Goal: Information Seeking & Learning: Learn about a topic

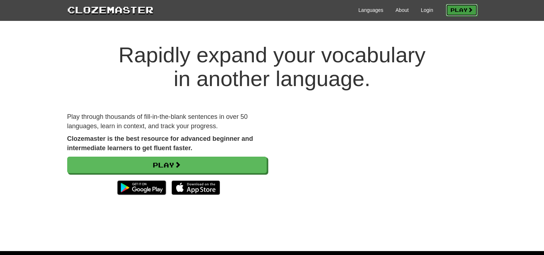
click at [447, 13] on link "Play" at bounding box center [462, 10] width 32 height 12
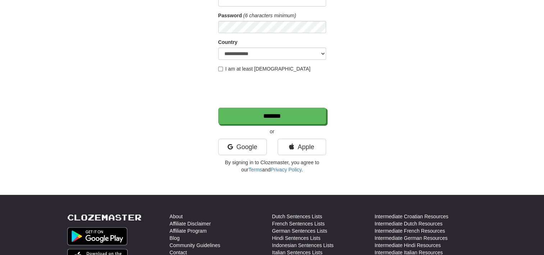
scroll to position [102, 0]
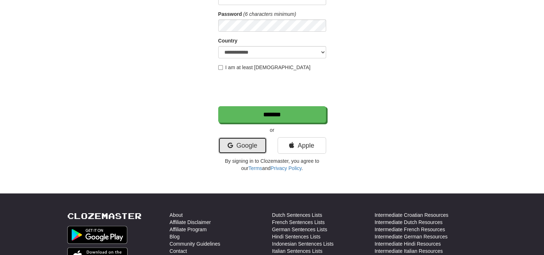
click at [248, 152] on link "Google" at bounding box center [242, 145] width 49 height 17
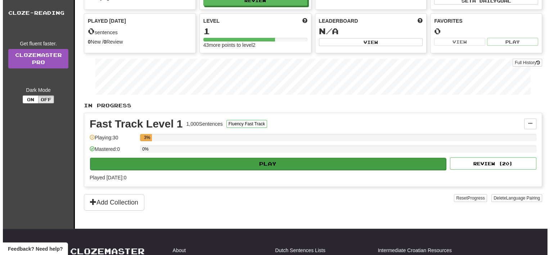
scroll to position [55, 0]
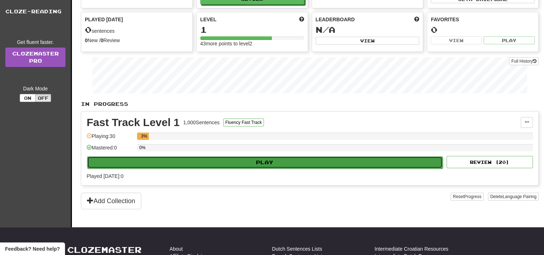
click at [278, 164] on button "Play" at bounding box center [265, 162] width 356 height 12
select select "**"
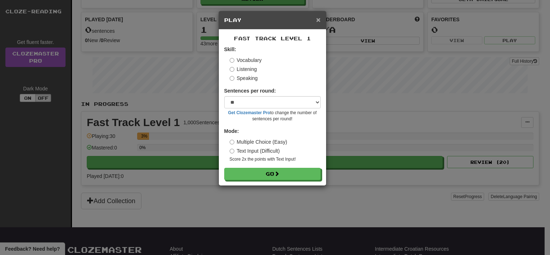
click at [317, 18] on span "×" at bounding box center [318, 19] width 4 height 8
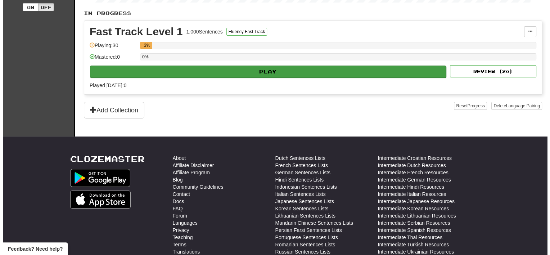
scroll to position [148, 0]
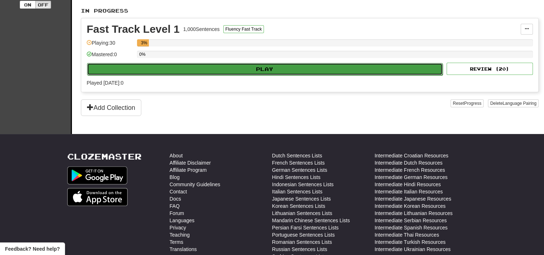
click at [260, 63] on button "Play" at bounding box center [265, 69] width 356 height 12
select select "**"
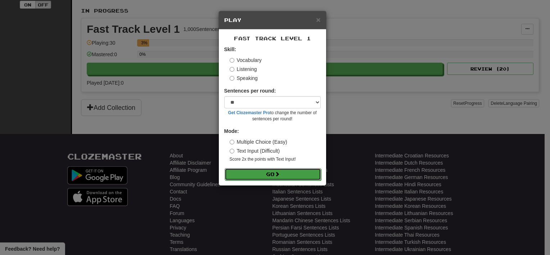
click at [272, 173] on button "Go" at bounding box center [272, 174] width 96 height 12
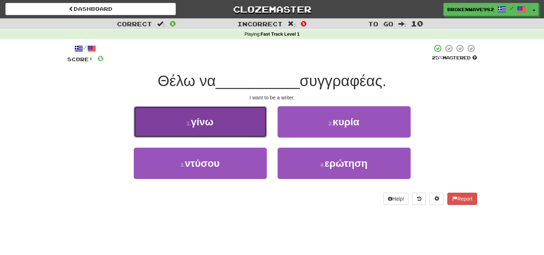
click at [244, 120] on button "1 . γίνω" at bounding box center [200, 121] width 133 height 31
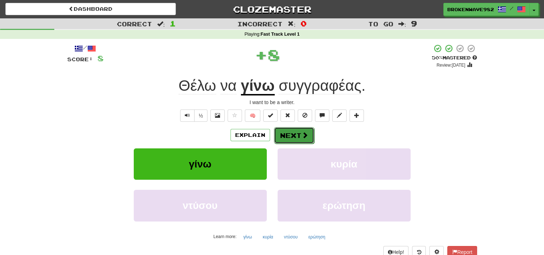
click at [286, 131] on button "Next" at bounding box center [294, 135] width 40 height 17
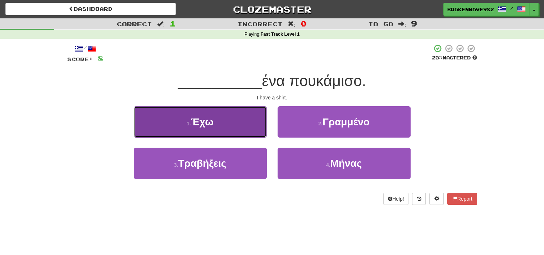
click at [249, 125] on button "1 . Έχω" at bounding box center [200, 121] width 133 height 31
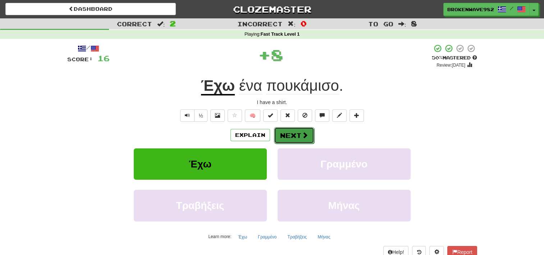
click at [281, 137] on button "Next" at bounding box center [294, 135] width 40 height 17
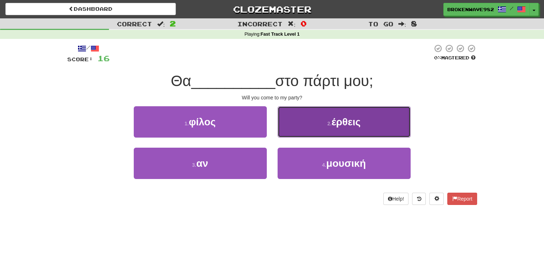
click at [295, 115] on button "2 . έρθεις" at bounding box center [344, 121] width 133 height 31
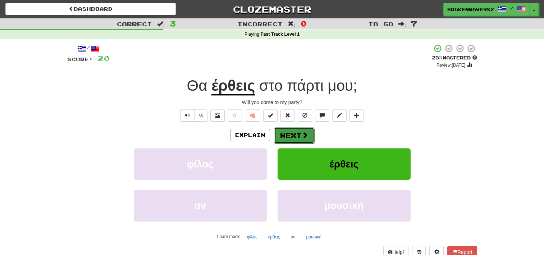
click at [292, 132] on button "Next" at bounding box center [294, 135] width 40 height 17
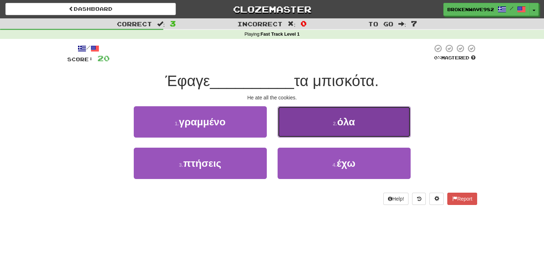
click at [293, 122] on button "2 . όλα" at bounding box center [344, 121] width 133 height 31
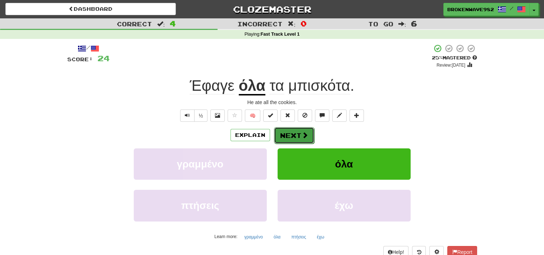
click at [292, 134] on button "Next" at bounding box center [294, 135] width 40 height 17
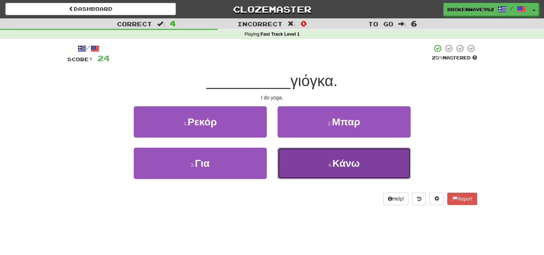
click at [307, 160] on button "4 . Κάνω" at bounding box center [344, 162] width 133 height 31
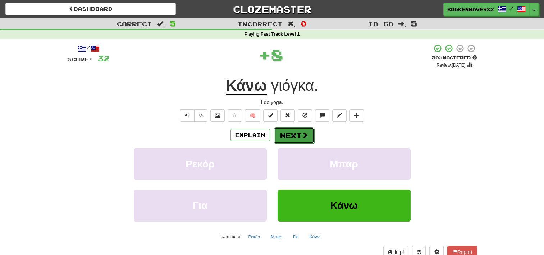
click at [294, 132] on button "Next" at bounding box center [294, 135] width 40 height 17
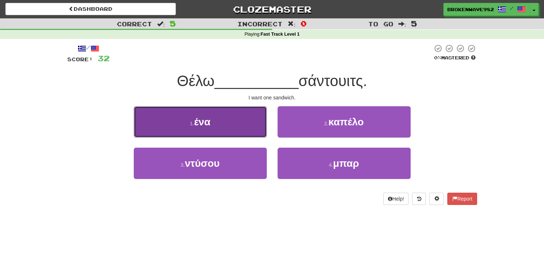
click at [255, 110] on button "1 . ένα" at bounding box center [200, 121] width 133 height 31
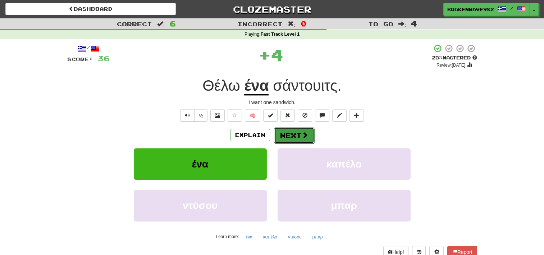
click at [285, 134] on button "Next" at bounding box center [294, 135] width 40 height 17
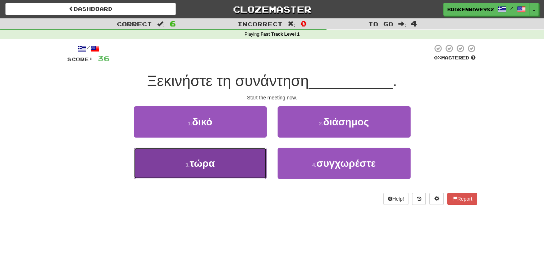
click at [226, 150] on button "3 . τώρα" at bounding box center [200, 162] width 133 height 31
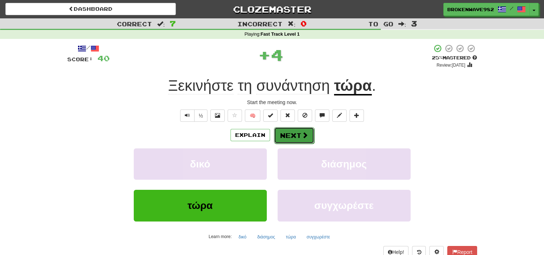
click at [296, 137] on button "Next" at bounding box center [294, 135] width 40 height 17
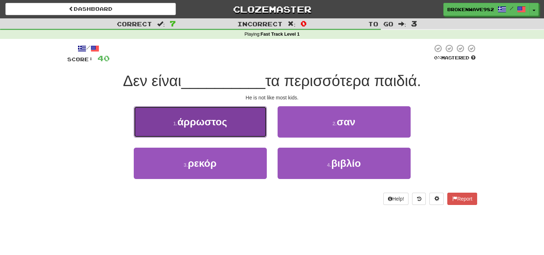
click at [244, 117] on button "1 . άρρωστος" at bounding box center [200, 121] width 133 height 31
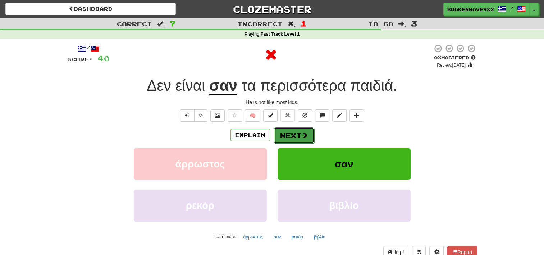
click at [292, 141] on button "Next" at bounding box center [294, 135] width 40 height 17
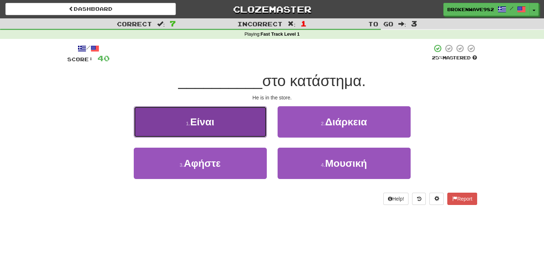
click at [253, 109] on button "1 . Είναι" at bounding box center [200, 121] width 133 height 31
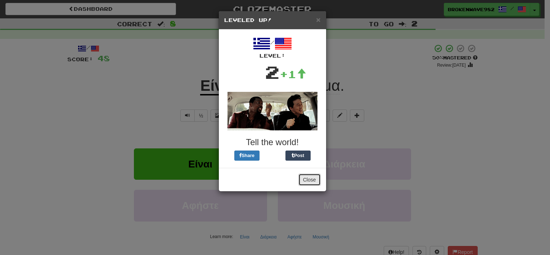
click at [309, 178] on button "Close" at bounding box center [309, 179] width 22 height 12
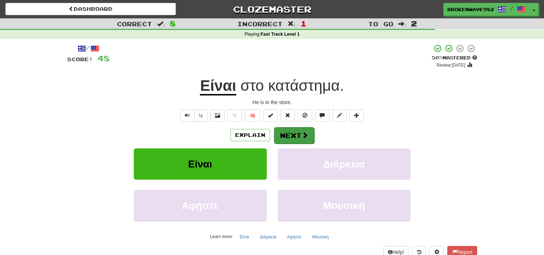
drag, startPoint x: 299, startPoint y: 143, endPoint x: 286, endPoint y: 131, distance: 16.8
click at [286, 131] on div "Explain Next Είναι Διάρκεια Αφήστε Μουσική Learn more: Είναι Διάρκεια Αφήστε Μο…" at bounding box center [272, 184] width 410 height 115
click at [286, 131] on button "Next" at bounding box center [294, 135] width 40 height 17
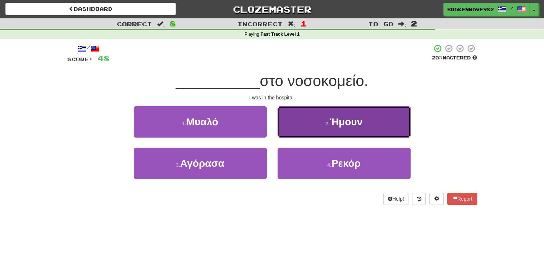
click at [301, 128] on button "2 . [GEOGRAPHIC_DATA]" at bounding box center [344, 121] width 133 height 31
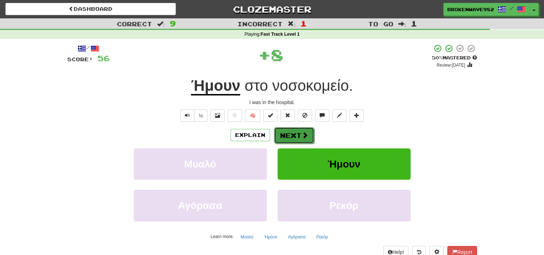
click at [288, 133] on button "Next" at bounding box center [294, 135] width 40 height 17
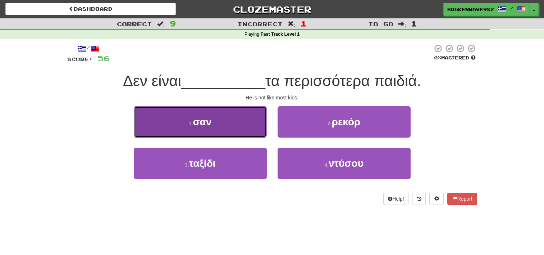
click at [255, 112] on button "1 . σαν" at bounding box center [200, 121] width 133 height 31
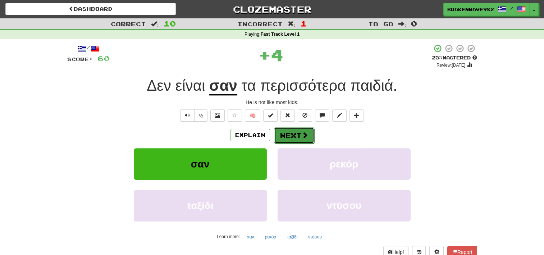
click at [280, 128] on button "Next" at bounding box center [294, 135] width 40 height 17
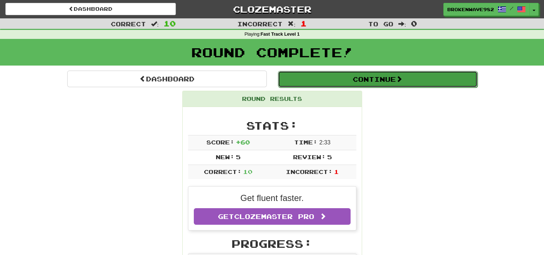
click at [337, 82] on button "Continue" at bounding box center [378, 79] width 200 height 17
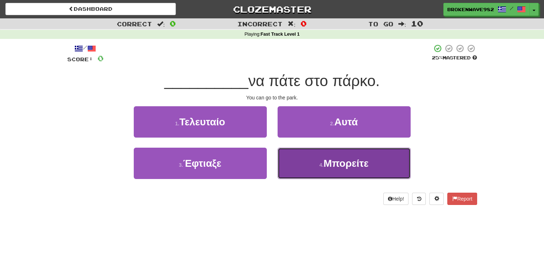
click at [293, 169] on button "4 . Μπορείτε" at bounding box center [344, 162] width 133 height 31
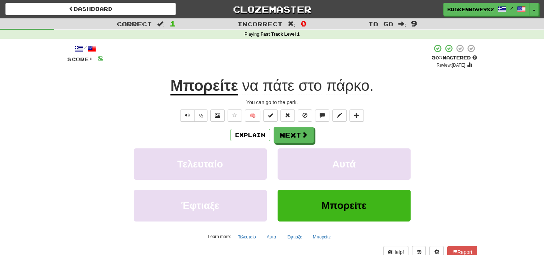
click at [300, 125] on div "/ Score: 8 + 8 50 % Mastered Review: [DATE] Μπορείτε να πάτε στο πάρκο . You ca…" at bounding box center [272, 151] width 410 height 214
click at [298, 131] on button "Next" at bounding box center [294, 135] width 40 height 17
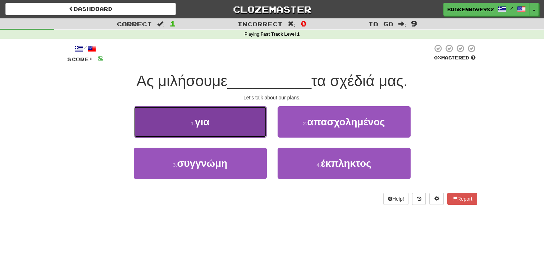
click at [246, 118] on button "1 . για" at bounding box center [200, 121] width 133 height 31
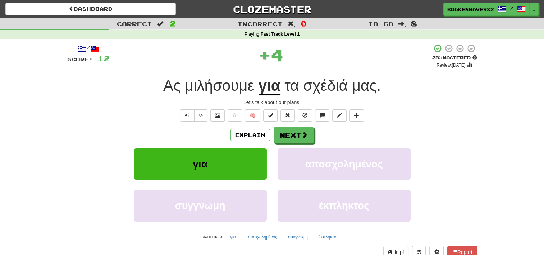
click at [286, 145] on div "Explain Next για απασχολημένος συγγνώμη έκπληκτος Learn more: για απασχολημένος…" at bounding box center [272, 184] width 410 height 115
click at [285, 135] on button "Next" at bounding box center [294, 135] width 40 height 17
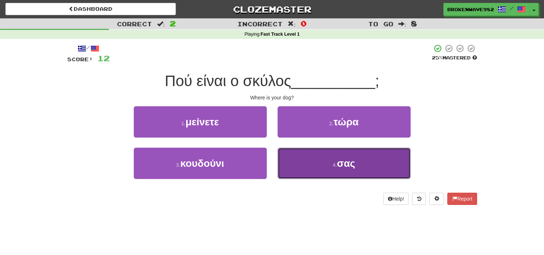
click at [343, 162] on span "σας" at bounding box center [346, 163] width 18 height 11
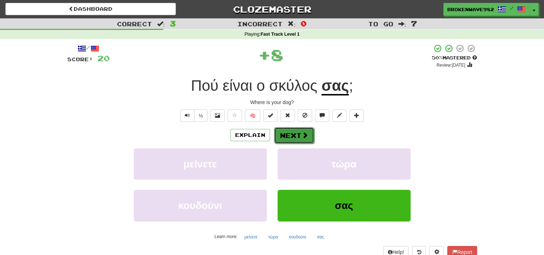
click at [291, 140] on button "Next" at bounding box center [294, 135] width 40 height 17
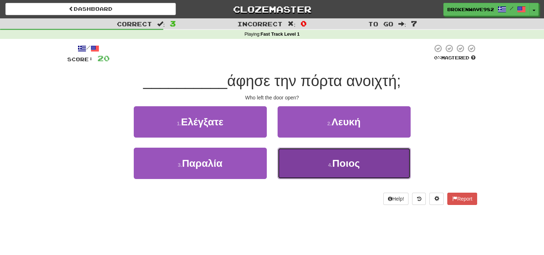
click at [366, 168] on button "4 . Ποιος" at bounding box center [344, 162] width 133 height 31
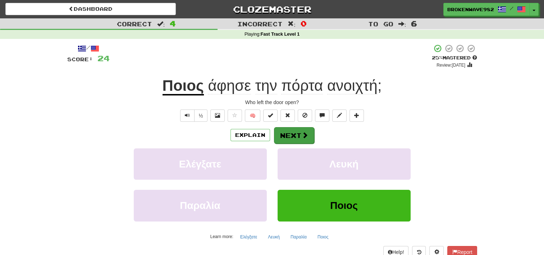
click at [287, 128] on button "Next" at bounding box center [294, 135] width 40 height 17
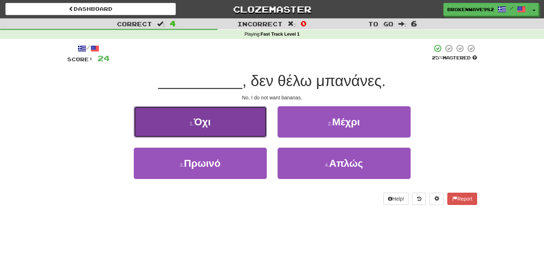
click at [226, 112] on button "1 . Όχι" at bounding box center [200, 121] width 133 height 31
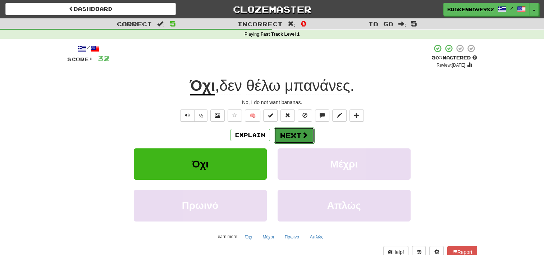
click at [302, 134] on span at bounding box center [305, 135] width 6 height 6
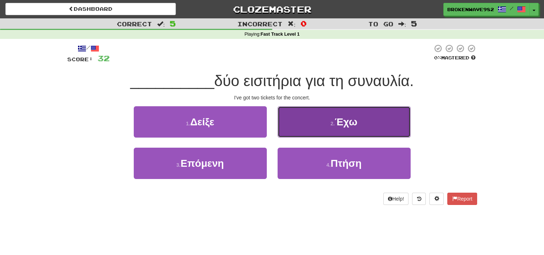
click at [360, 114] on button "2 . Έχω" at bounding box center [344, 121] width 133 height 31
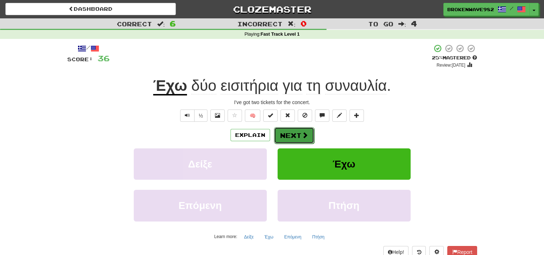
click at [308, 142] on button "Next" at bounding box center [294, 135] width 40 height 17
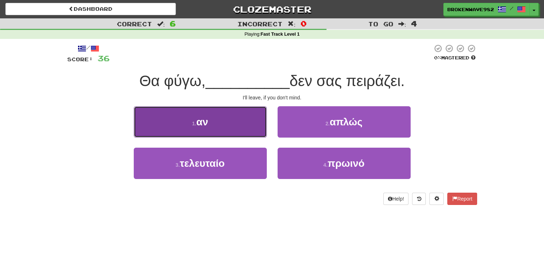
click at [236, 120] on button "1 . αν" at bounding box center [200, 121] width 133 height 31
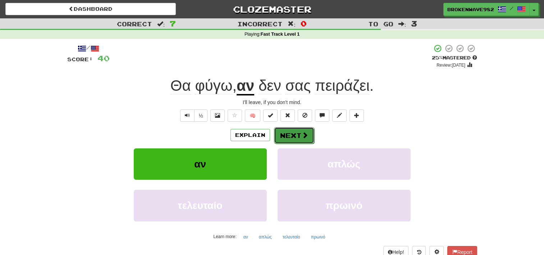
click at [291, 138] on button "Next" at bounding box center [294, 135] width 40 height 17
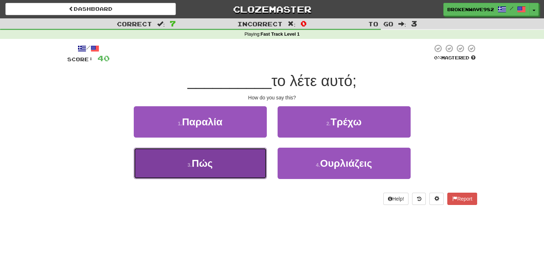
click at [250, 157] on button "3 . Πώς" at bounding box center [200, 162] width 133 height 31
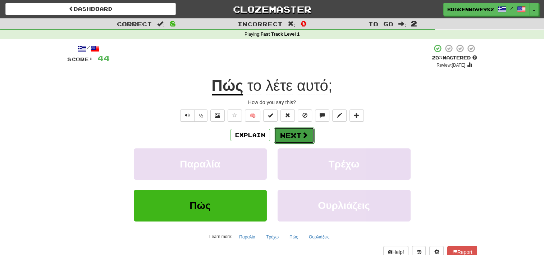
click at [288, 128] on button "Next" at bounding box center [294, 135] width 40 height 17
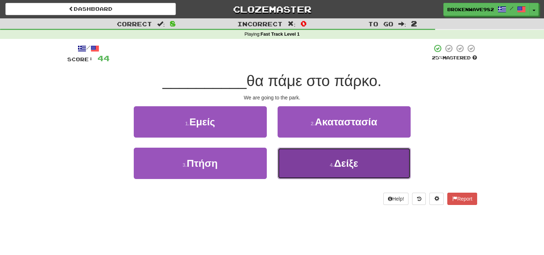
click at [301, 172] on button "4 . Δείξε" at bounding box center [344, 162] width 133 height 31
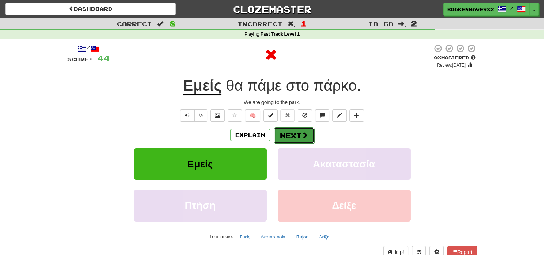
click at [309, 142] on button "Next" at bounding box center [294, 135] width 40 height 17
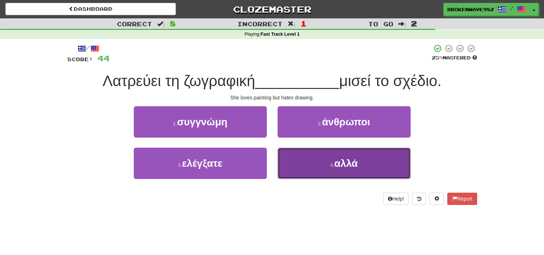
click at [322, 170] on button "4 . αλλά" at bounding box center [344, 162] width 133 height 31
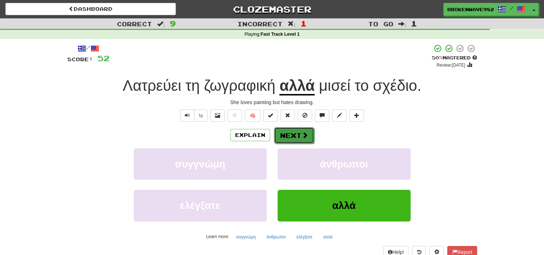
click at [302, 136] on span at bounding box center [305, 135] width 6 height 6
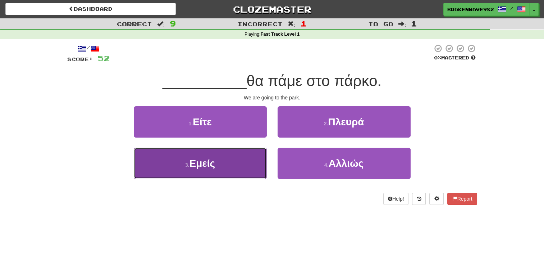
click at [227, 161] on button "3 . Εμείς" at bounding box center [200, 162] width 133 height 31
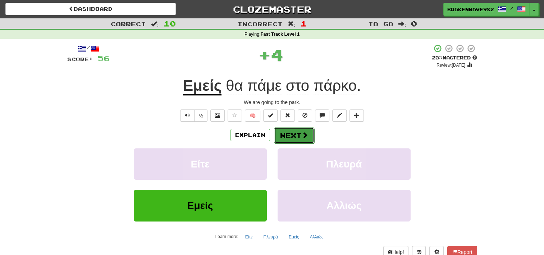
click at [299, 135] on button "Next" at bounding box center [294, 135] width 40 height 17
